Goal: Navigation & Orientation: Find specific page/section

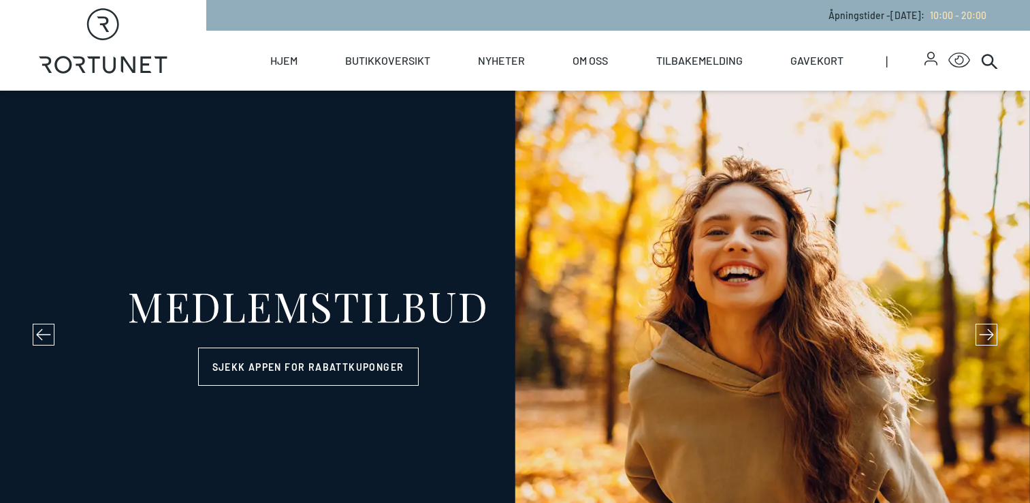
select select "NO"
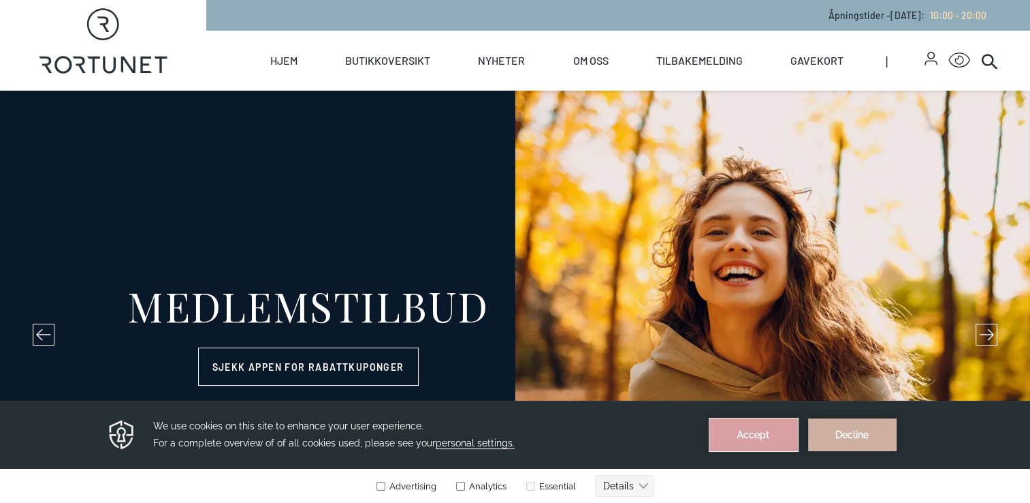
click at [753, 432] on button "Accept" at bounding box center [754, 434] width 89 height 33
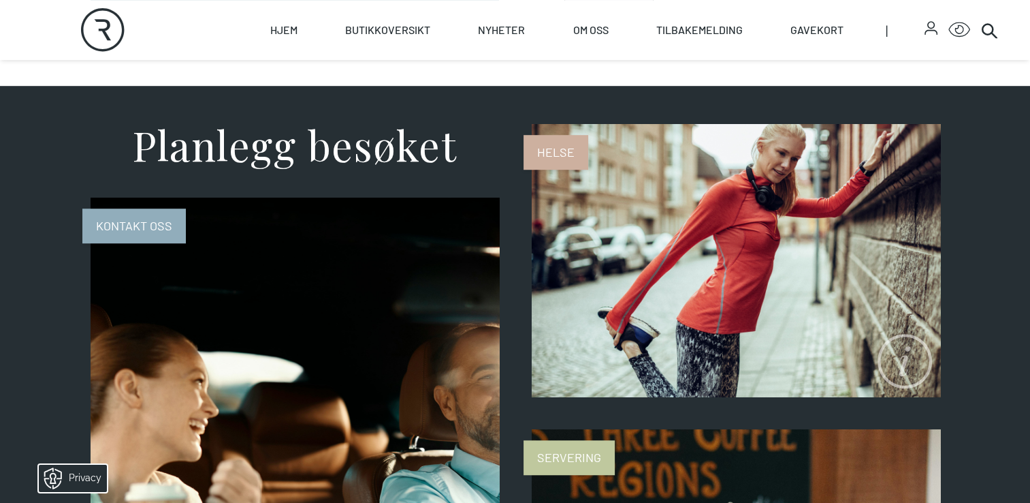
scroll to position [278, 0]
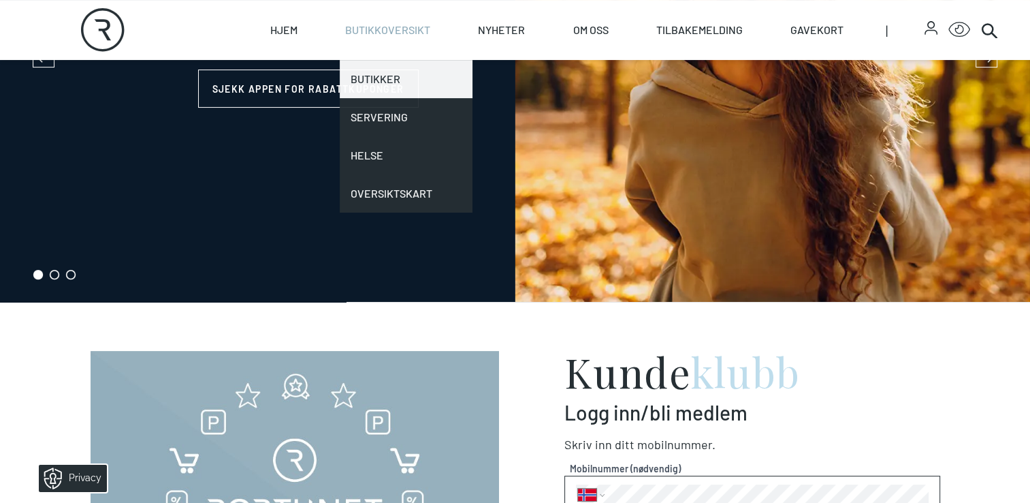
click at [379, 78] on link "Butikker" at bounding box center [406, 79] width 133 height 38
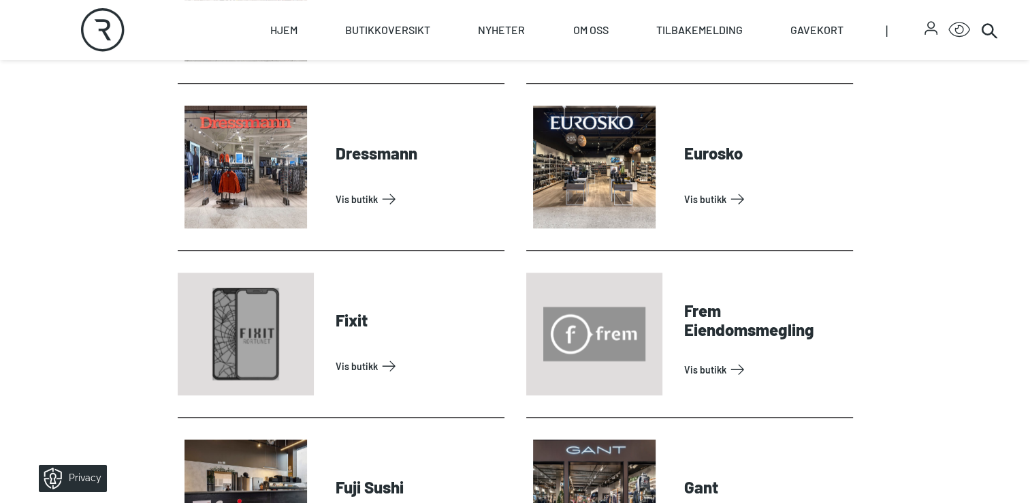
scroll to position [934, 0]
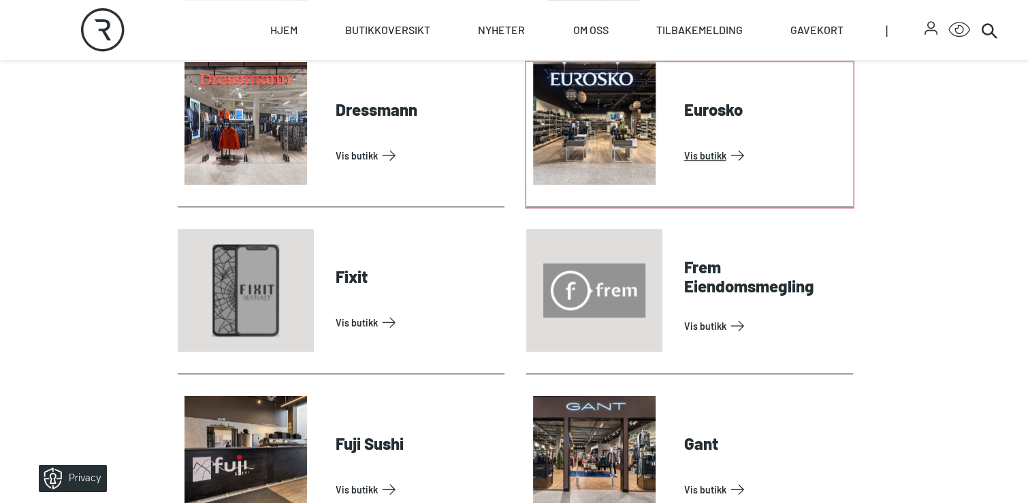
click at [688, 157] on link "Vis butikk" at bounding box center [765, 155] width 163 height 22
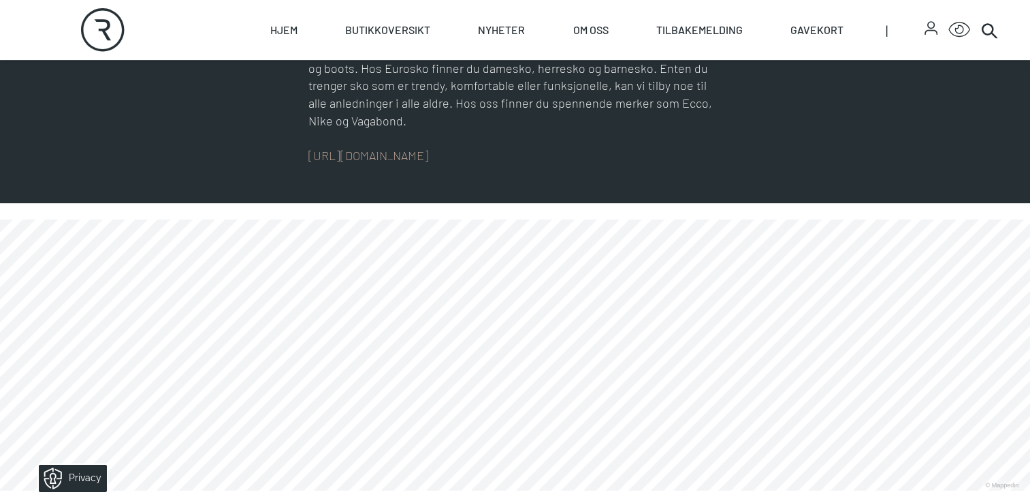
scroll to position [665, 0]
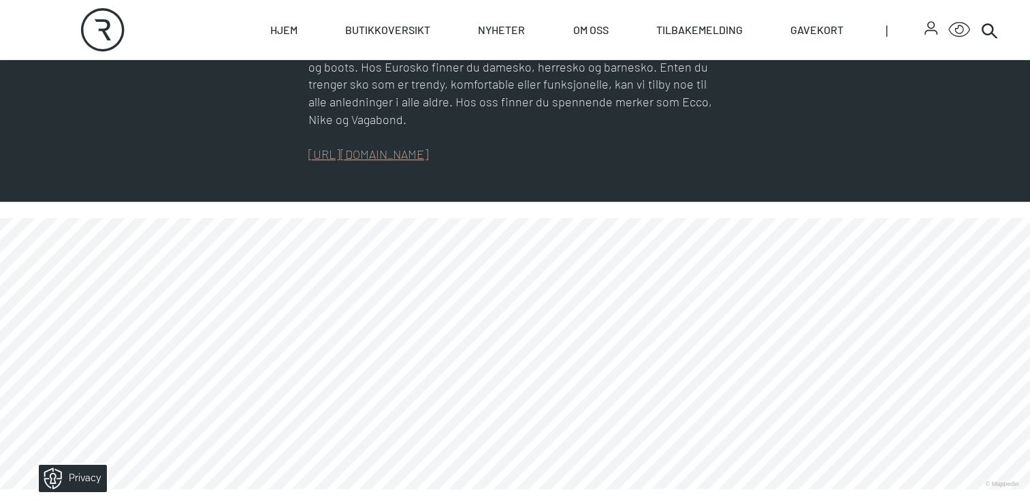
click at [429, 158] on link "[URL][DOMAIN_NAME]" at bounding box center [368, 153] width 121 height 15
